Goal: Answer question/provide support

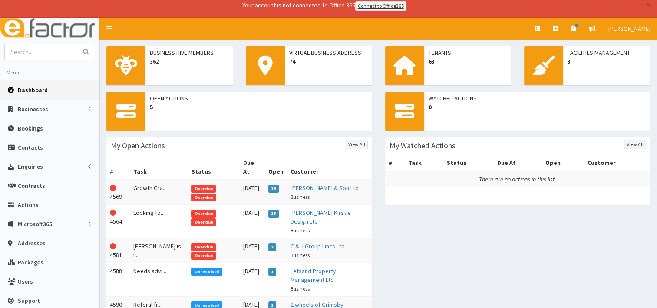
scroll to position [1, 0]
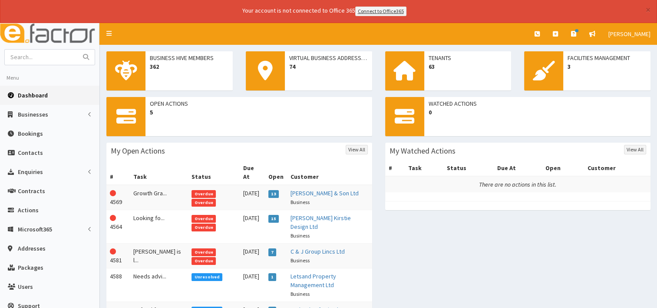
click at [33, 93] on span "Dashboard" at bounding box center [33, 95] width 30 height 8
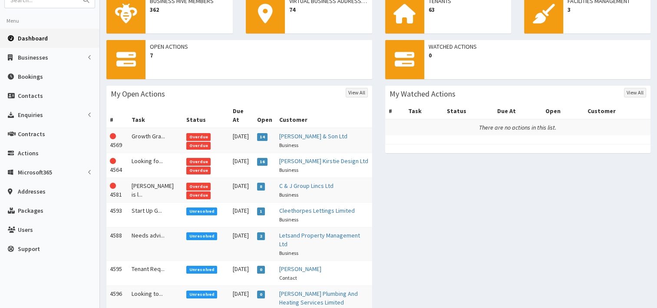
scroll to position [57, 0]
click at [300, 290] on link "[PERSON_NAME] Plumbing And Heating Services Limited" at bounding box center [318, 298] width 79 height 17
click at [300, 290] on link "Marc Bolton Plumbing And Heating Services Limited" at bounding box center [318, 298] width 79 height 17
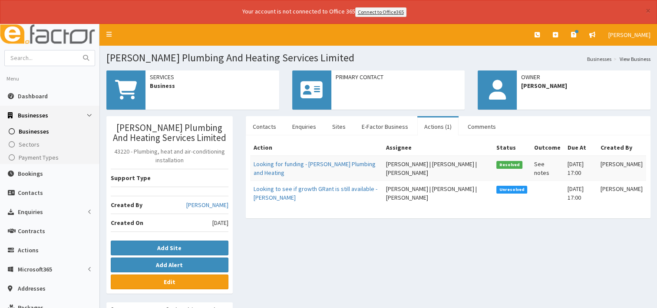
click at [431, 127] on link "Actions (1)" at bounding box center [437, 126] width 41 height 18
click at [298, 166] on link "Looking for funding - [PERSON_NAME] Plumbing and Heating" at bounding box center [315, 168] width 122 height 17
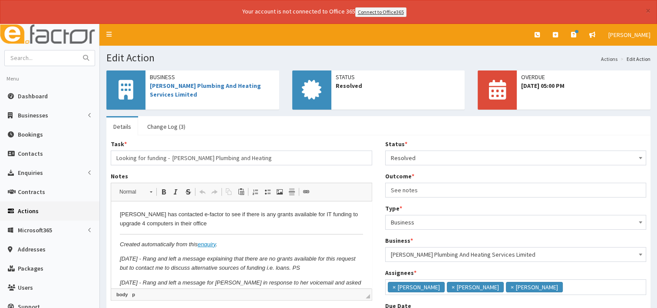
scroll to position [17, 0]
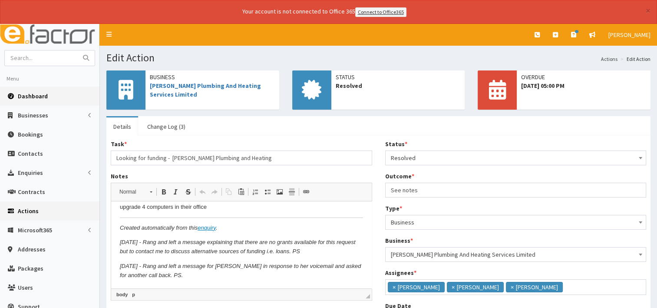
click at [28, 95] on span "Dashboard" at bounding box center [33, 96] width 30 height 8
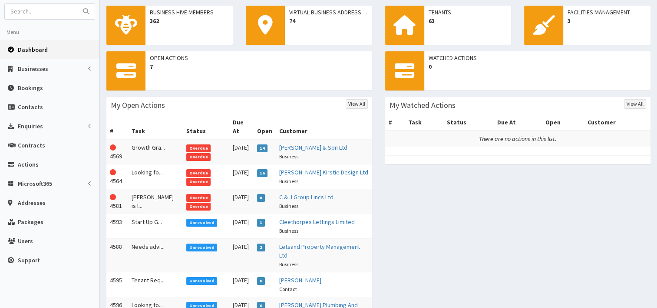
scroll to position [57, 0]
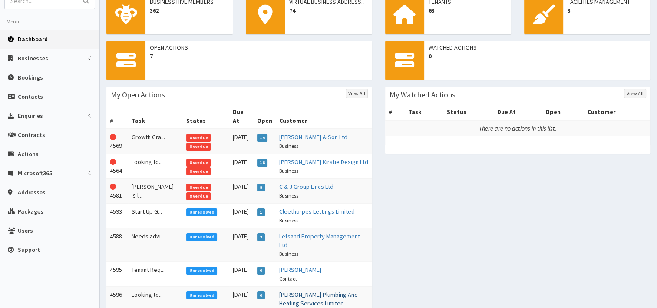
click at [296, 290] on link "Marc Bolton Plumbing And Heating Services Limited" at bounding box center [318, 298] width 79 height 17
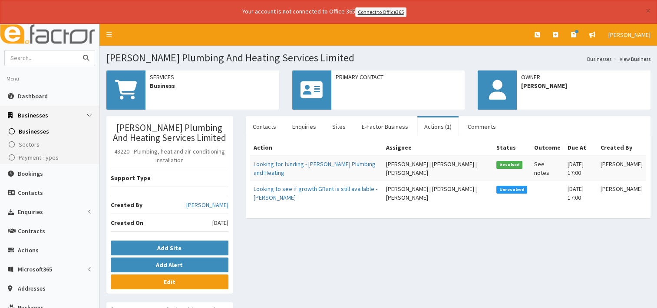
click at [35, 53] on input "text" at bounding box center [41, 57] width 73 height 15
type input "ozlem sit"
click at [86, 55] on icon "submit" at bounding box center [86, 58] width 6 height 6
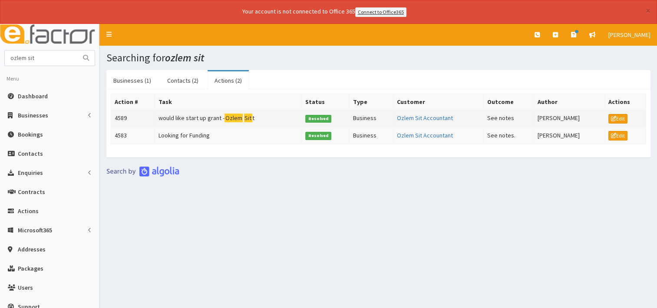
click at [197, 116] on td "would like start up grant - Ozlem Sit t" at bounding box center [228, 117] width 147 height 17
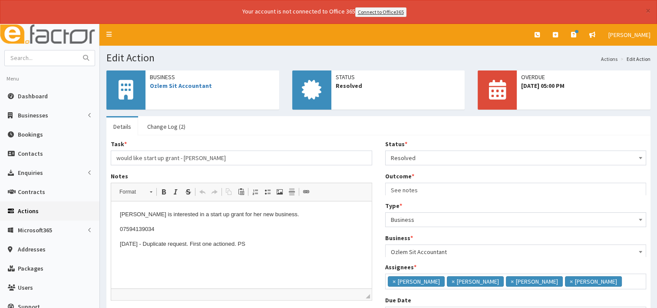
scroll to position [5, 0]
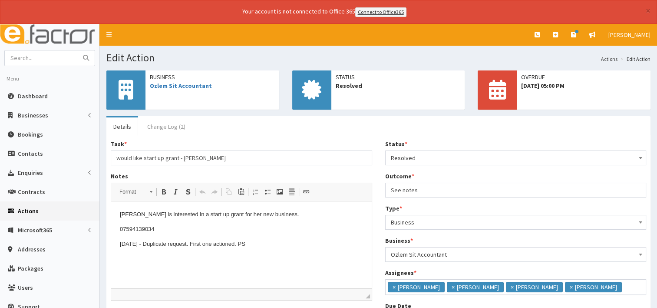
click at [166, 128] on link "Change Log (2)" at bounding box center [166, 126] width 52 height 18
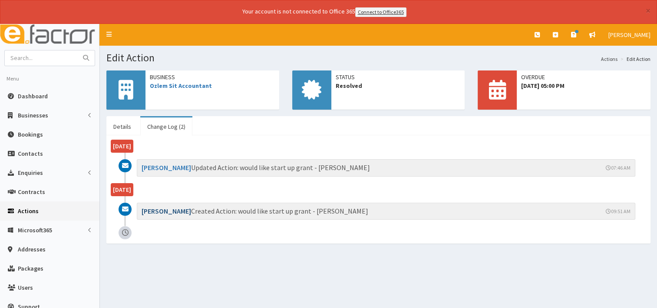
click at [169, 210] on link "[PERSON_NAME]" at bounding box center [167, 210] width 50 height 9
click at [304, 212] on h3 "Hazel Wilson Created Action: would like start up grant - Ozlem Sitt" at bounding box center [386, 211] width 498 height 17
click at [126, 121] on link "Details" at bounding box center [122, 126] width 32 height 18
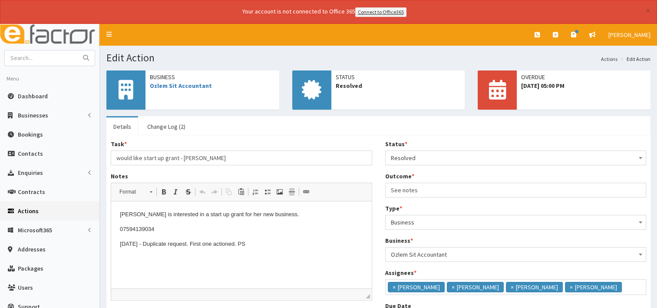
click at [176, 140] on div "Task * would like start up grant - Ozlem Sitt" at bounding box center [242, 152] width 262 height 26
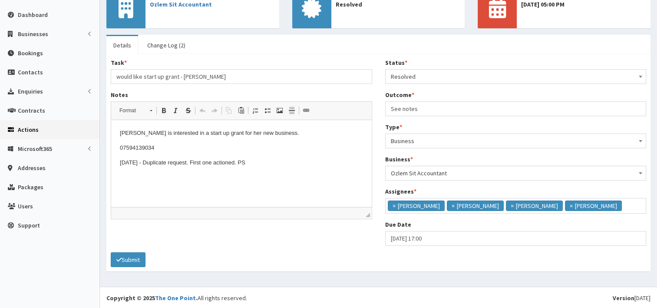
scroll to position [0, 0]
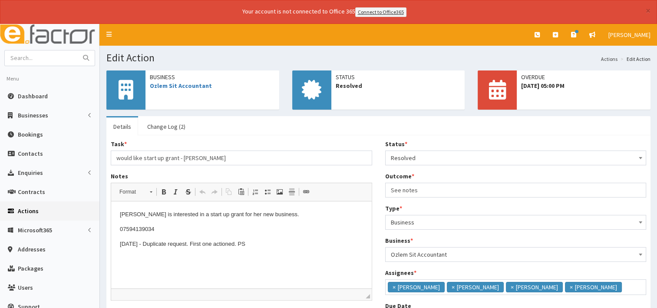
click at [291, 292] on span "◢ Elements path" at bounding box center [241, 294] width 261 height 12
click at [281, 257] on html "Ozlem is interested in a start up grant for her new business. 07594139034 08/10…" at bounding box center [241, 229] width 261 height 56
click at [30, 98] on span "Dashboard" at bounding box center [33, 96] width 30 height 8
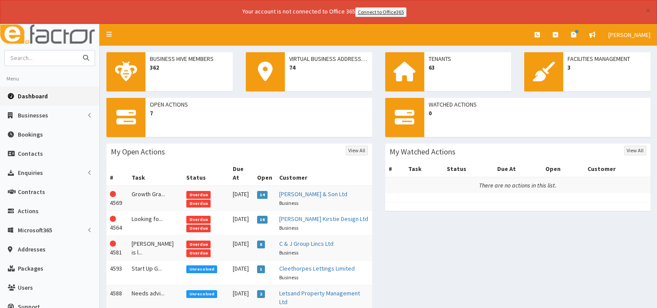
click at [20, 61] on input "text" at bounding box center [41, 57] width 73 height 15
type input "ozlam"
click at [87, 55] on icon "submit" at bounding box center [86, 58] width 6 height 6
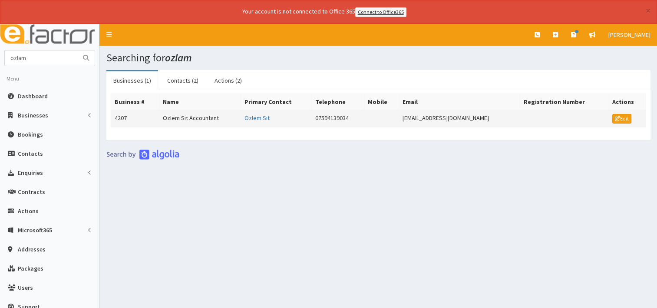
click at [202, 116] on td "Ozlem Sit Accountant" at bounding box center [200, 117] width 82 height 17
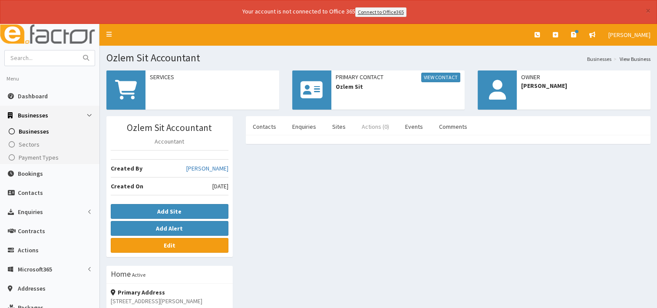
click at [373, 126] on link "Actions (0)" at bounding box center [375, 126] width 41 height 18
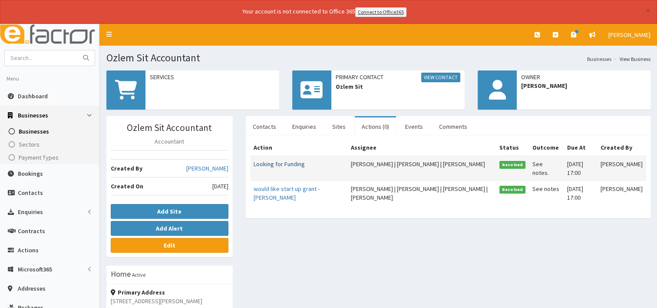
click at [284, 162] on link "Looking for Funding" at bounding box center [279, 164] width 51 height 8
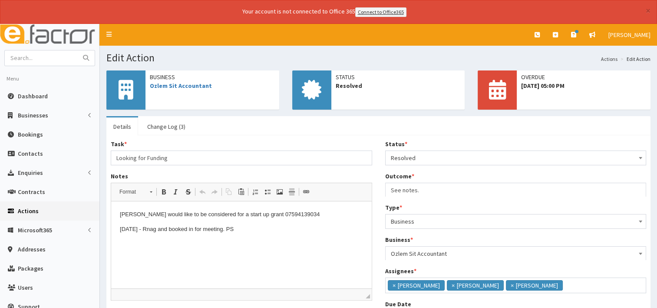
scroll to position [5, 0]
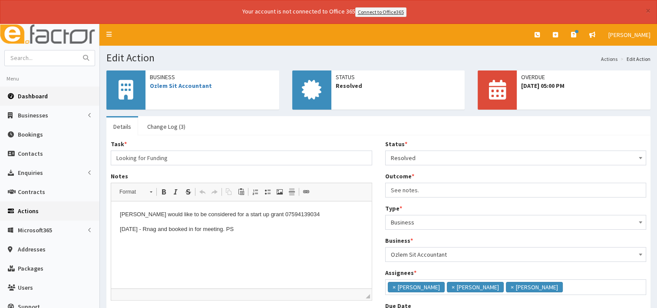
click at [25, 97] on span "Dashboard" at bounding box center [33, 96] width 30 height 8
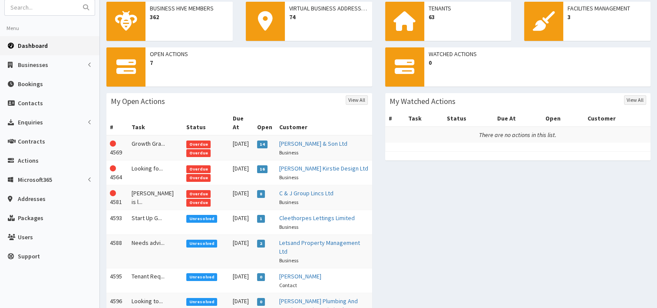
scroll to position [60, 0]
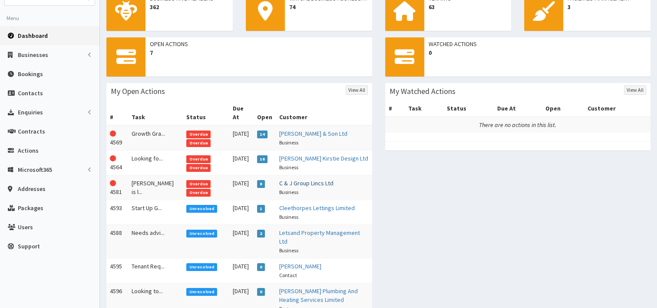
click at [289, 179] on link "C & J Group Lincs Ltd" at bounding box center [306, 183] width 54 height 8
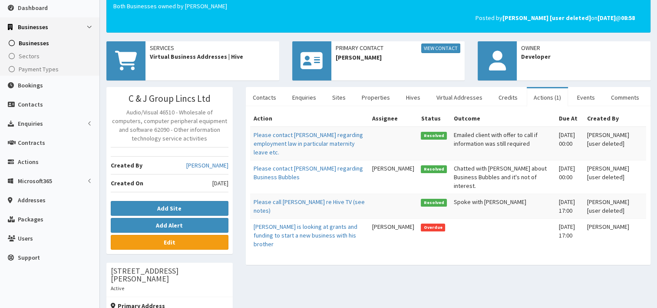
scroll to position [83, 0]
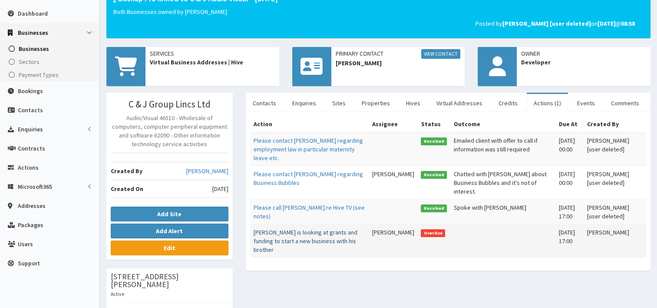
click at [308, 228] on link "Jason is looking at grants and funding to start a new business with his brother" at bounding box center [306, 240] width 104 height 25
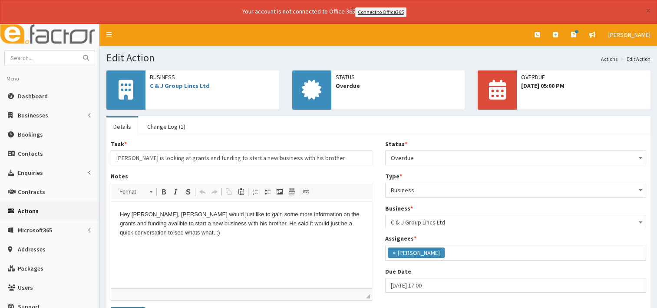
scroll to position [30, 0]
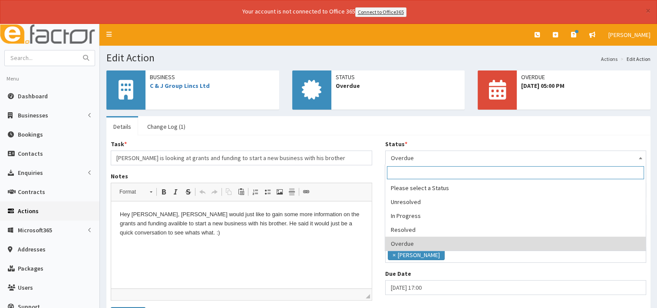
click at [642, 153] on span at bounding box center [640, 157] width 9 height 12
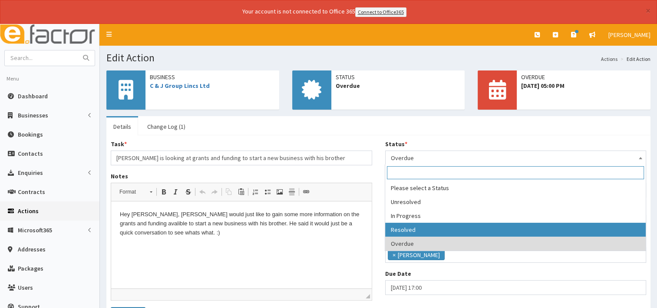
select select "3"
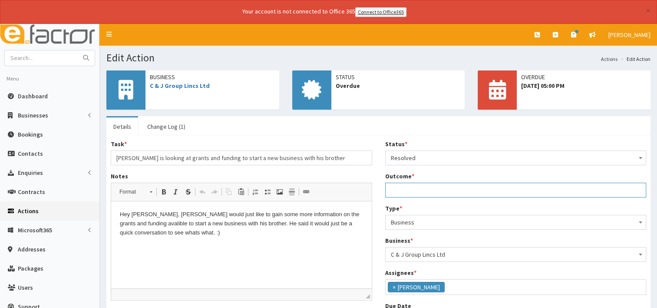
click at [398, 191] on input "Outcome *" at bounding box center [516, 189] width 262 height 15
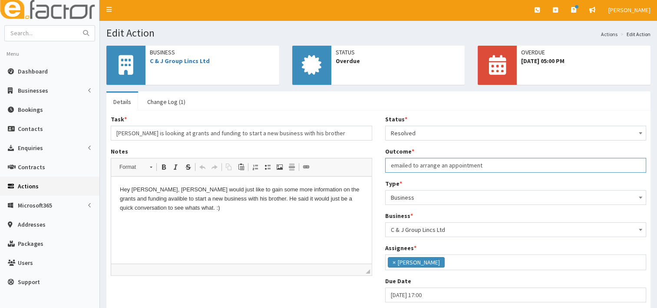
scroll to position [56, 0]
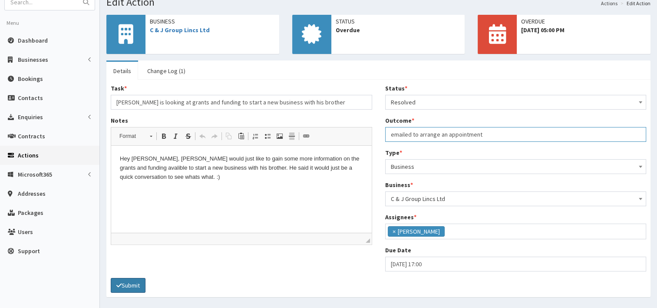
type input "emailed to arrange an appointment"
click at [134, 283] on button "Submit" at bounding box center [128, 285] width 35 height 15
